Goal: Find specific page/section: Locate a particular part of the current website

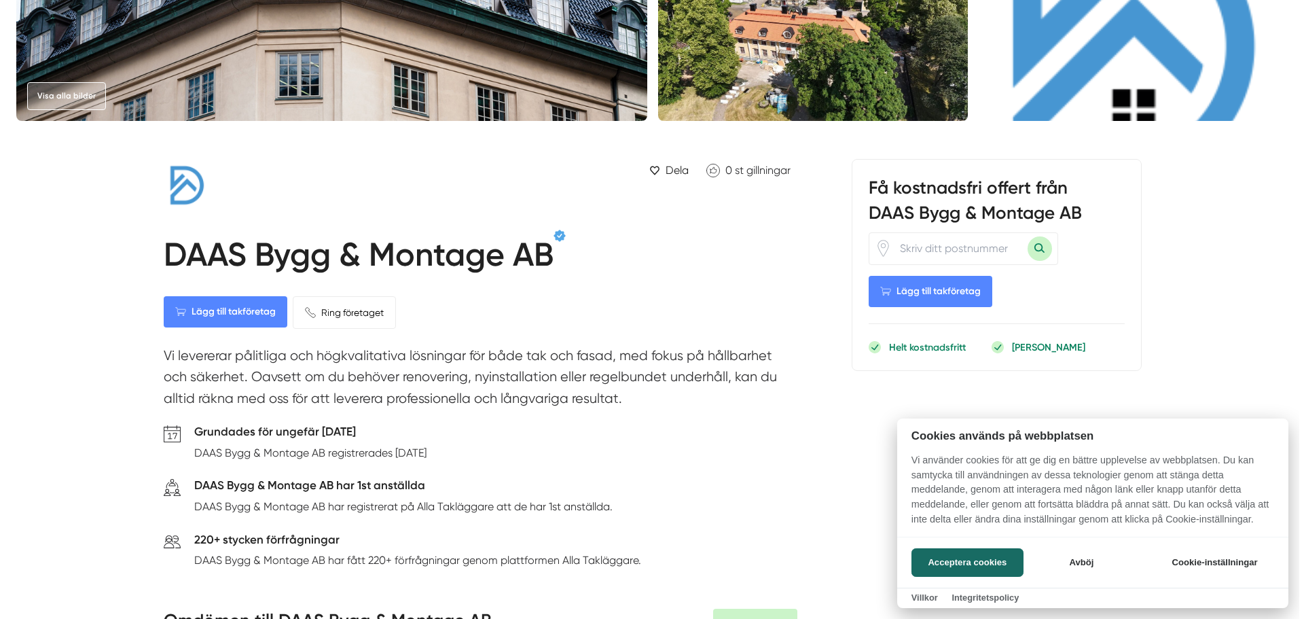
scroll to position [68, 0]
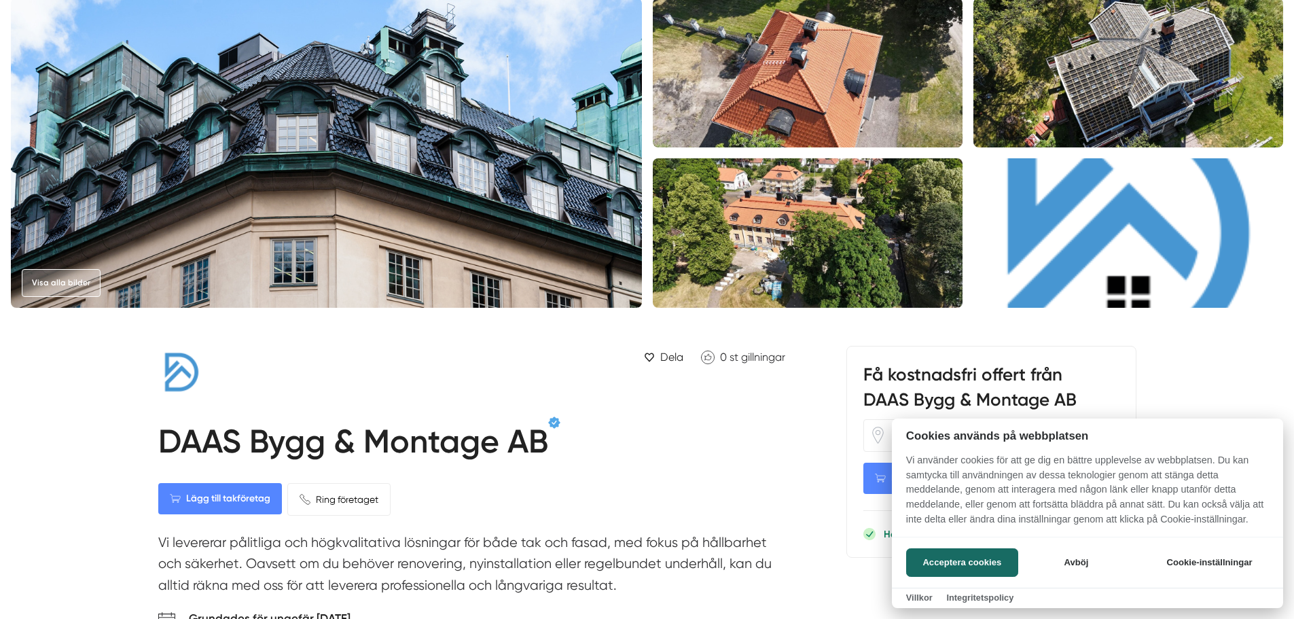
click at [793, 218] on div at bounding box center [647, 309] width 1294 height 619
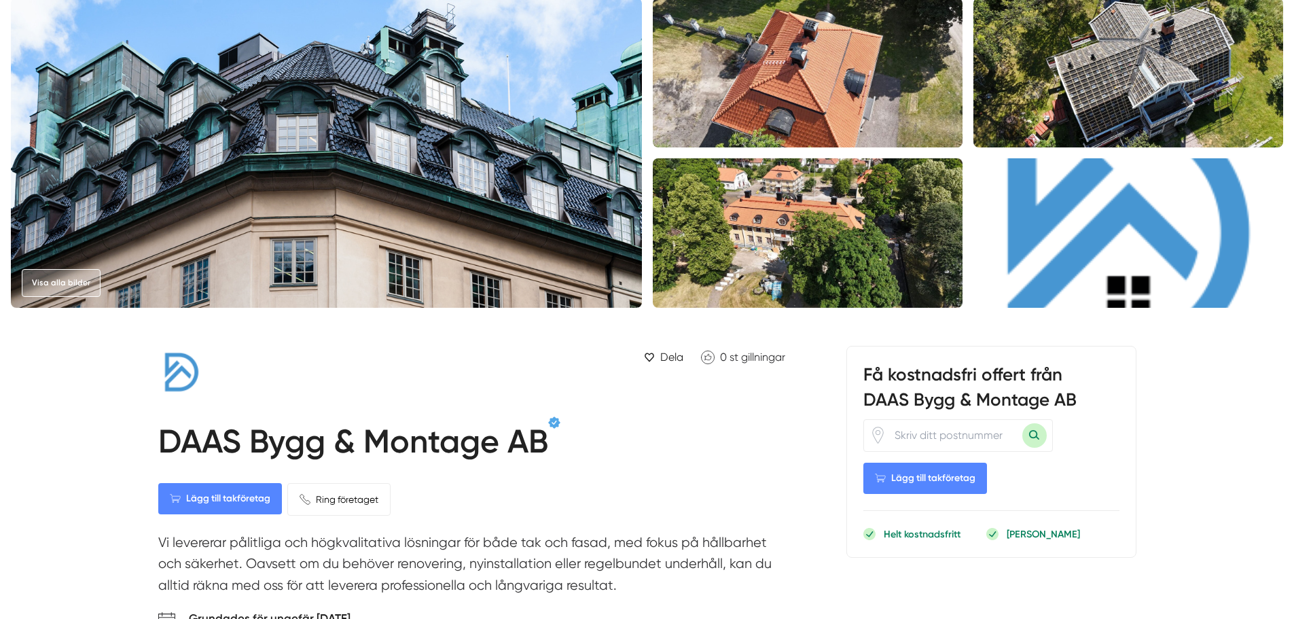
click at [793, 218] on img at bounding box center [808, 232] width 310 height 149
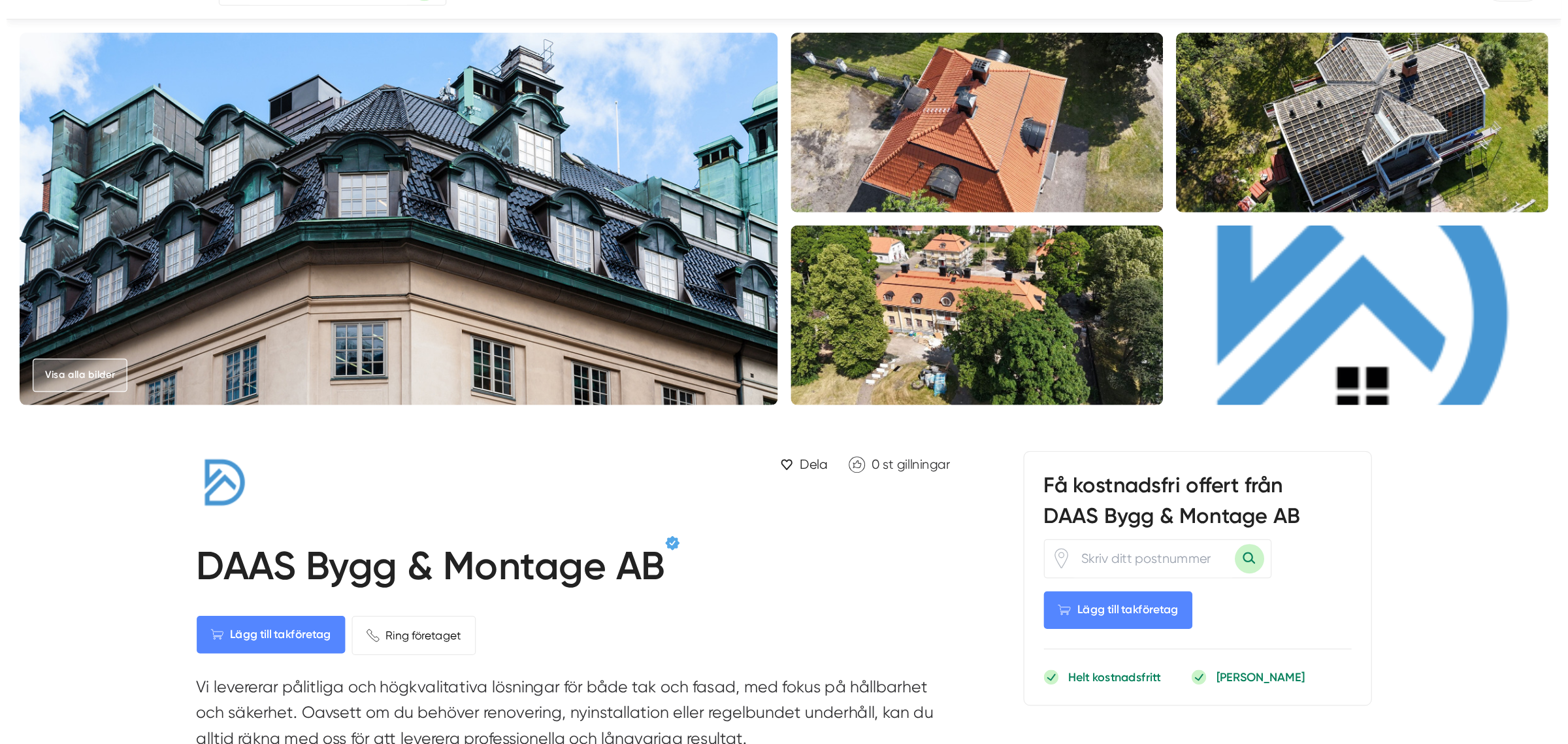
scroll to position [65, 0]
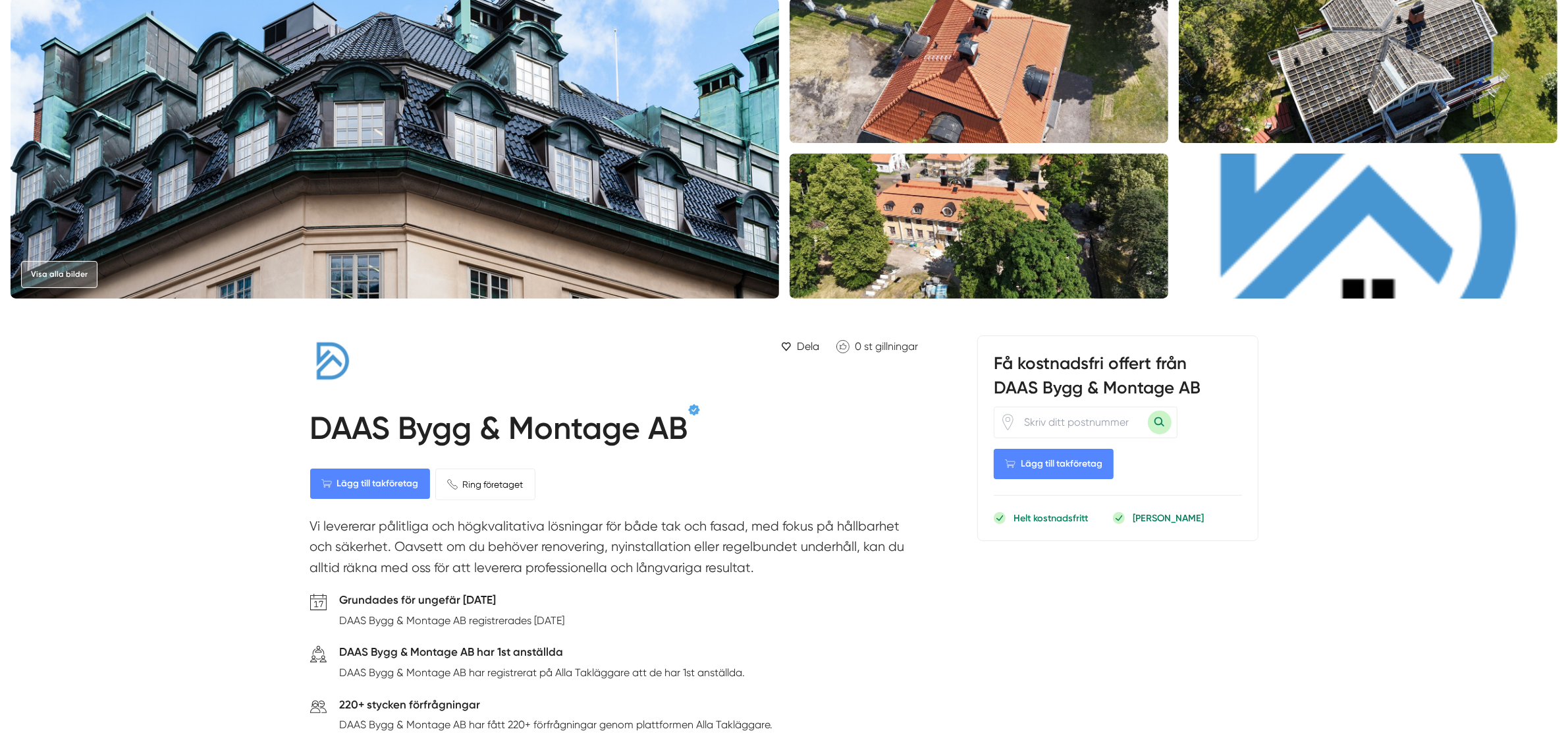
click at [923, 245] on img at bounding box center [978, 225] width 379 height 145
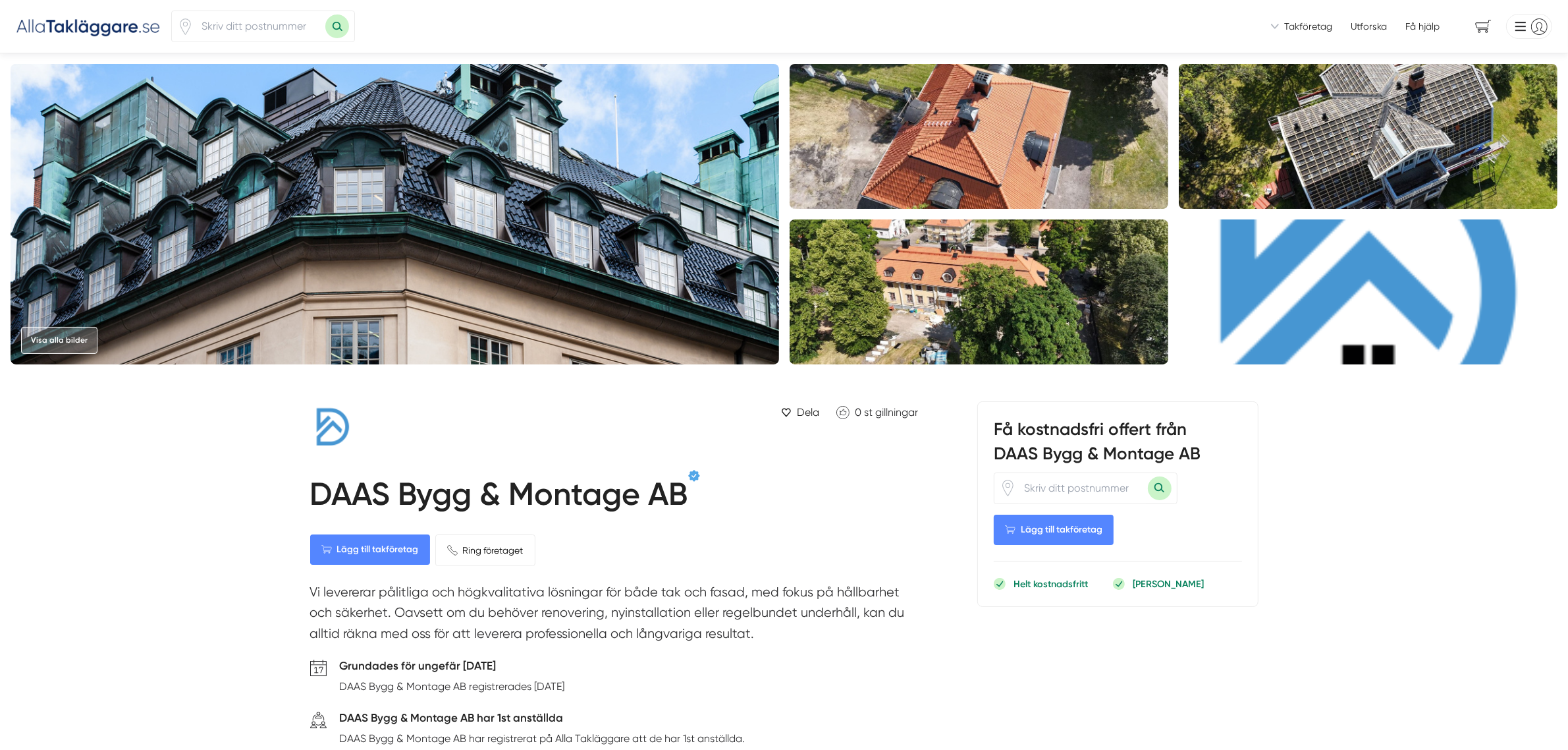
click at [955, 178] on img at bounding box center [978, 136] width 379 height 145
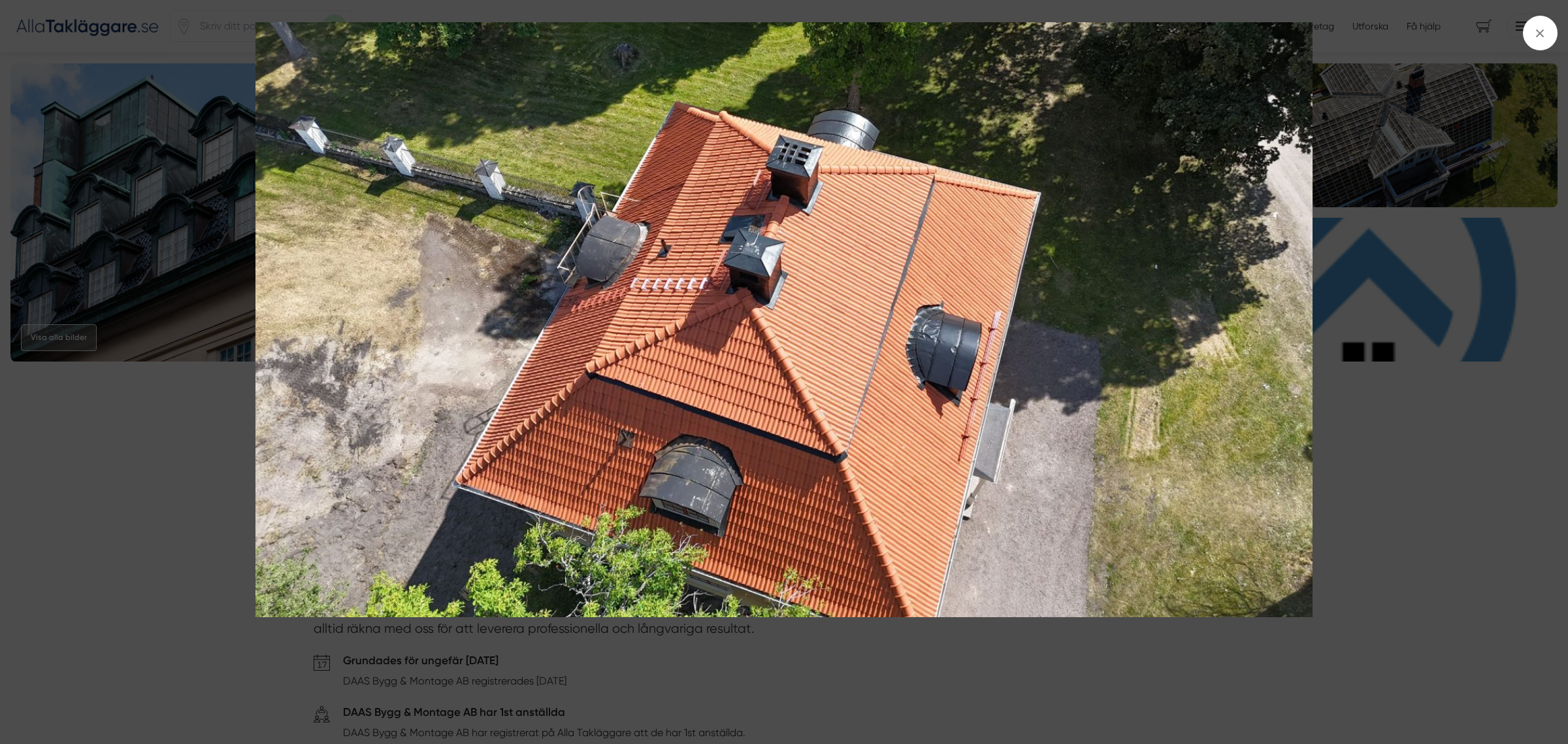
click at [1422, 510] on div at bounding box center [784, 372] width 1568 height 744
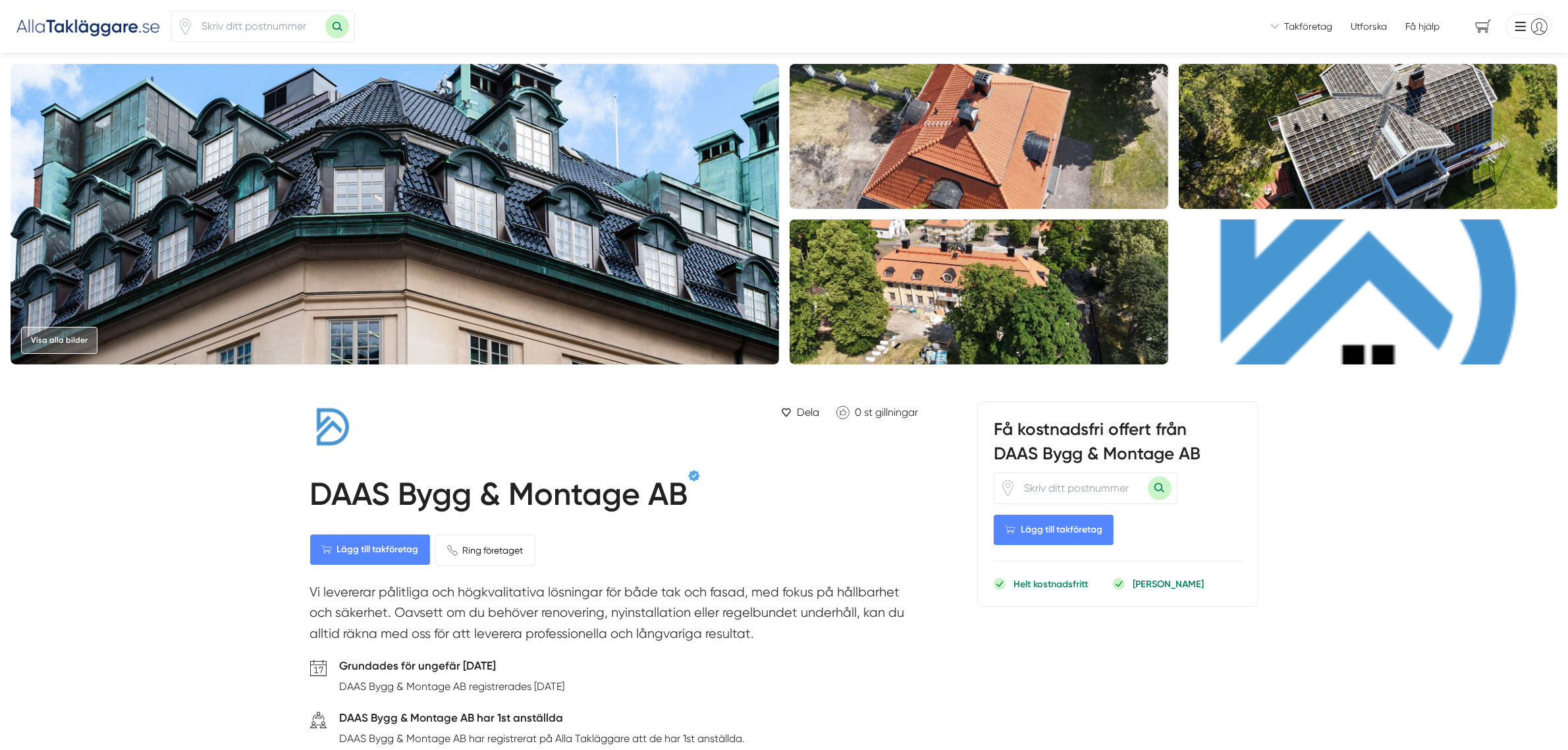
click at [1054, 258] on img at bounding box center [978, 291] width 379 height 145
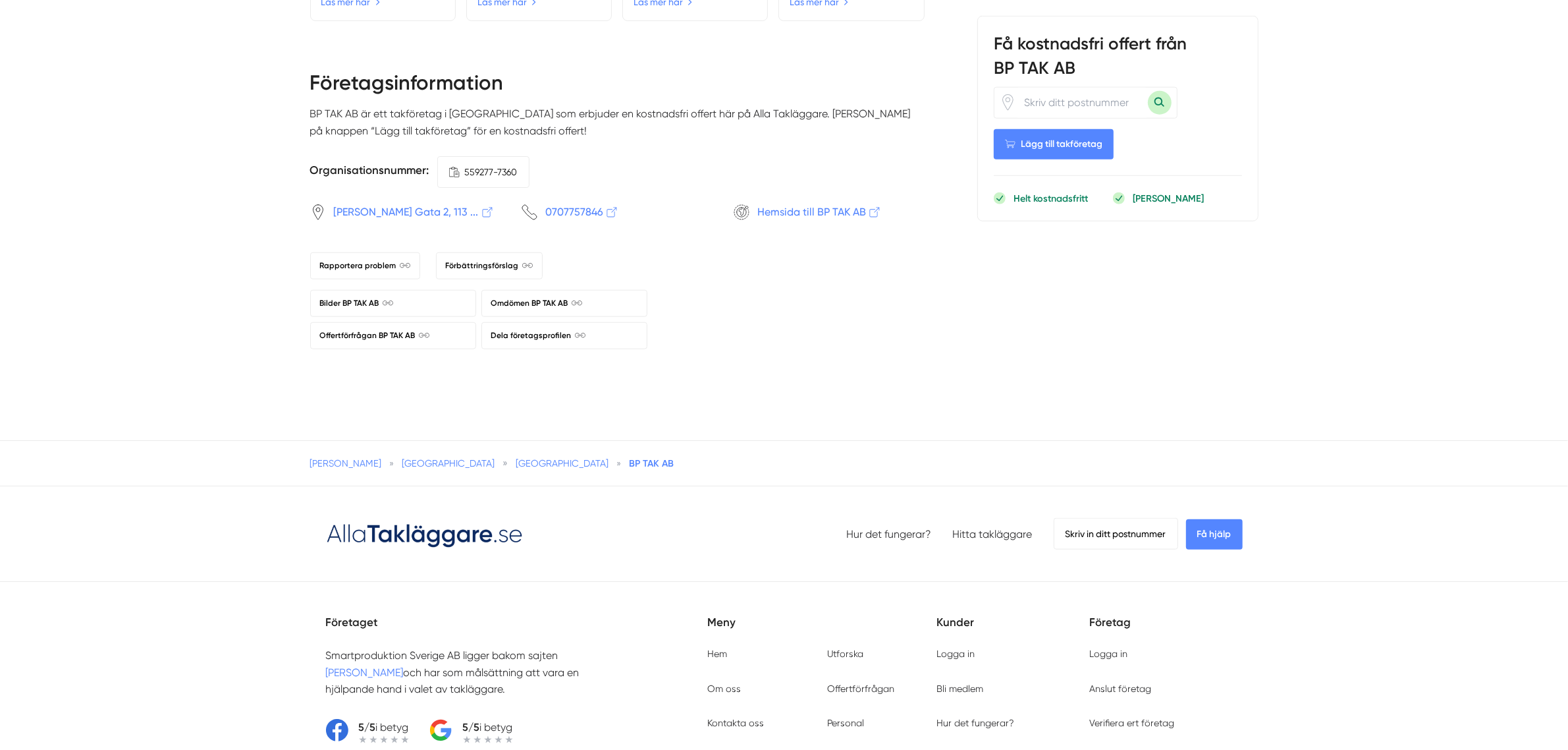
scroll to position [1565, 0]
